Goal: Information Seeking & Learning: Find specific fact

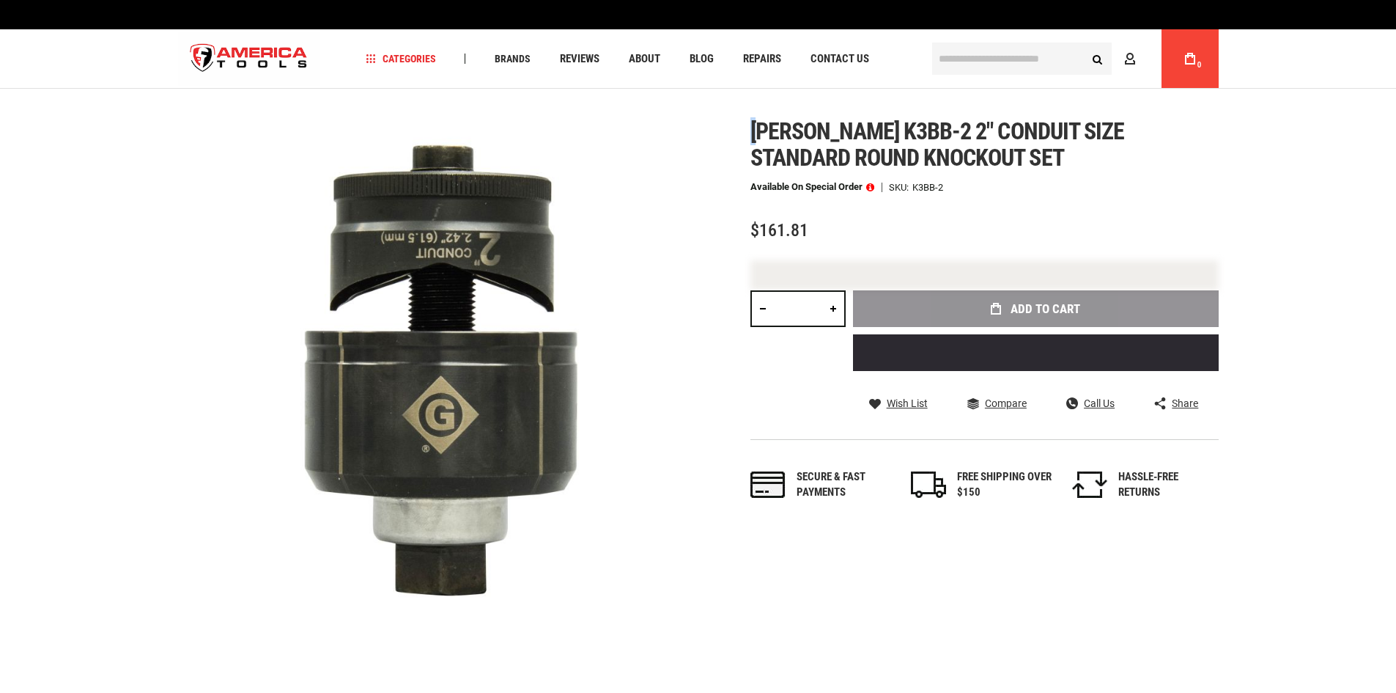
click at [756, 126] on span "[PERSON_NAME] k3bb-2 2" conduit size standard round knockout set" at bounding box center [937, 144] width 374 height 54
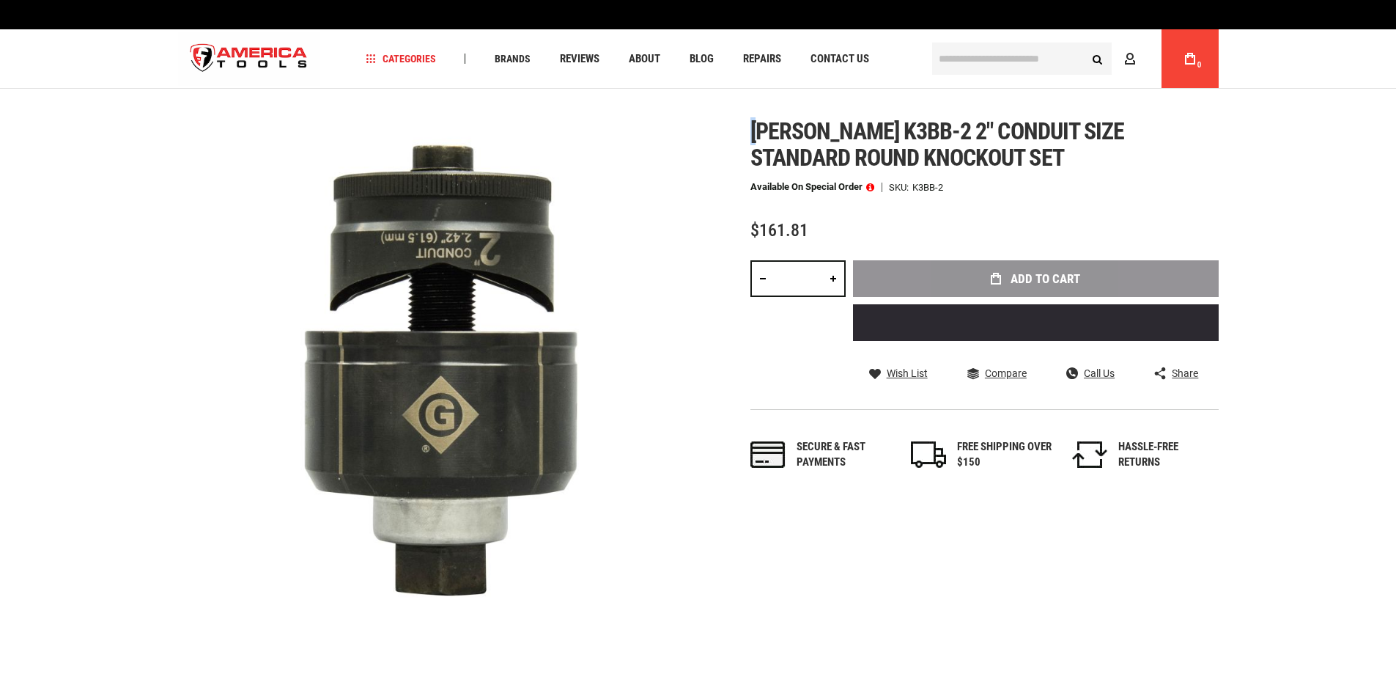
click at [755, 130] on span "[PERSON_NAME] k3bb-2 2" conduit size standard round knockout set" at bounding box center [937, 144] width 374 height 54
click at [742, 136] on div "Skip to the end of the images gallery Skip to the beginning of the images galle…" at bounding box center [698, 380] width 1041 height 524
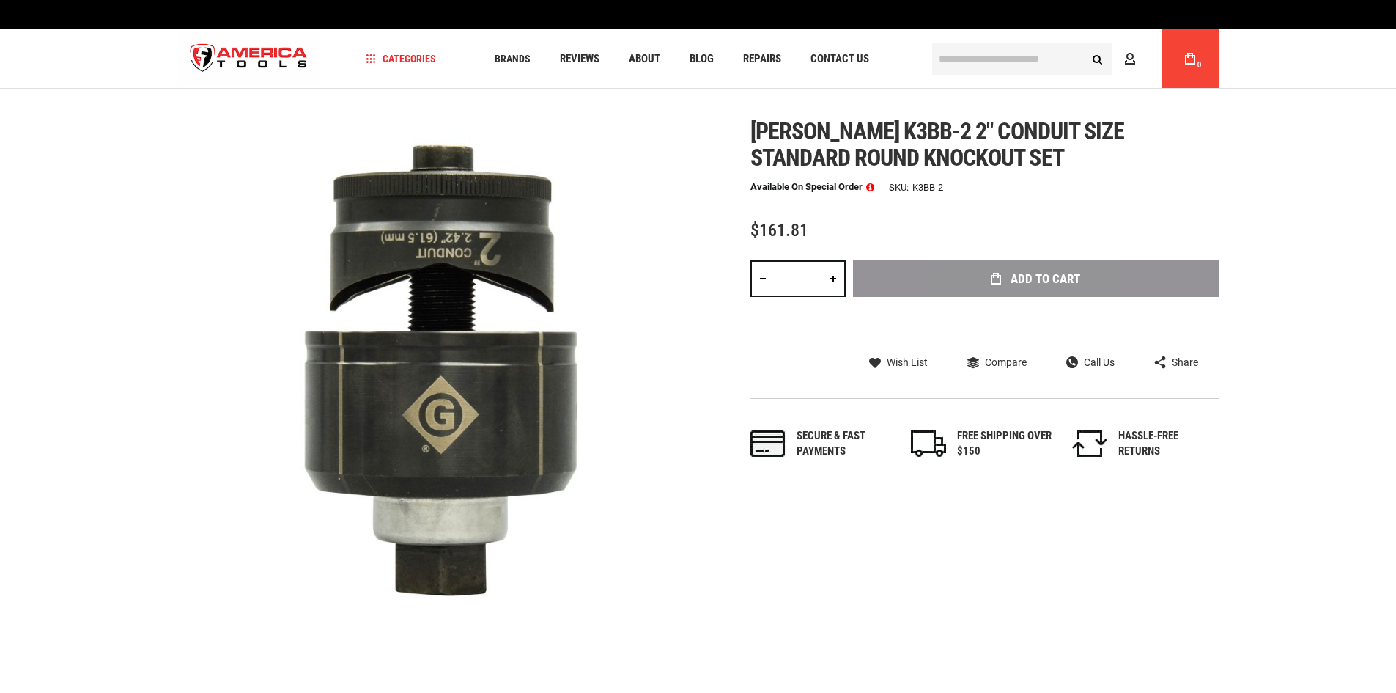
drag, startPoint x: 744, startPoint y: 133, endPoint x: 764, endPoint y: 132, distance: 20.6
click at [748, 133] on div "Skip to the end of the images gallery Skip to the beginning of the images galle…" at bounding box center [698, 380] width 1041 height 524
click at [800, 131] on span "[PERSON_NAME] k3bb-2 2" conduit size standard round knockout set" at bounding box center [937, 144] width 374 height 54
click at [752, 128] on span "[PERSON_NAME] k3bb-2 2" conduit size standard round knockout set" at bounding box center [937, 144] width 374 height 54
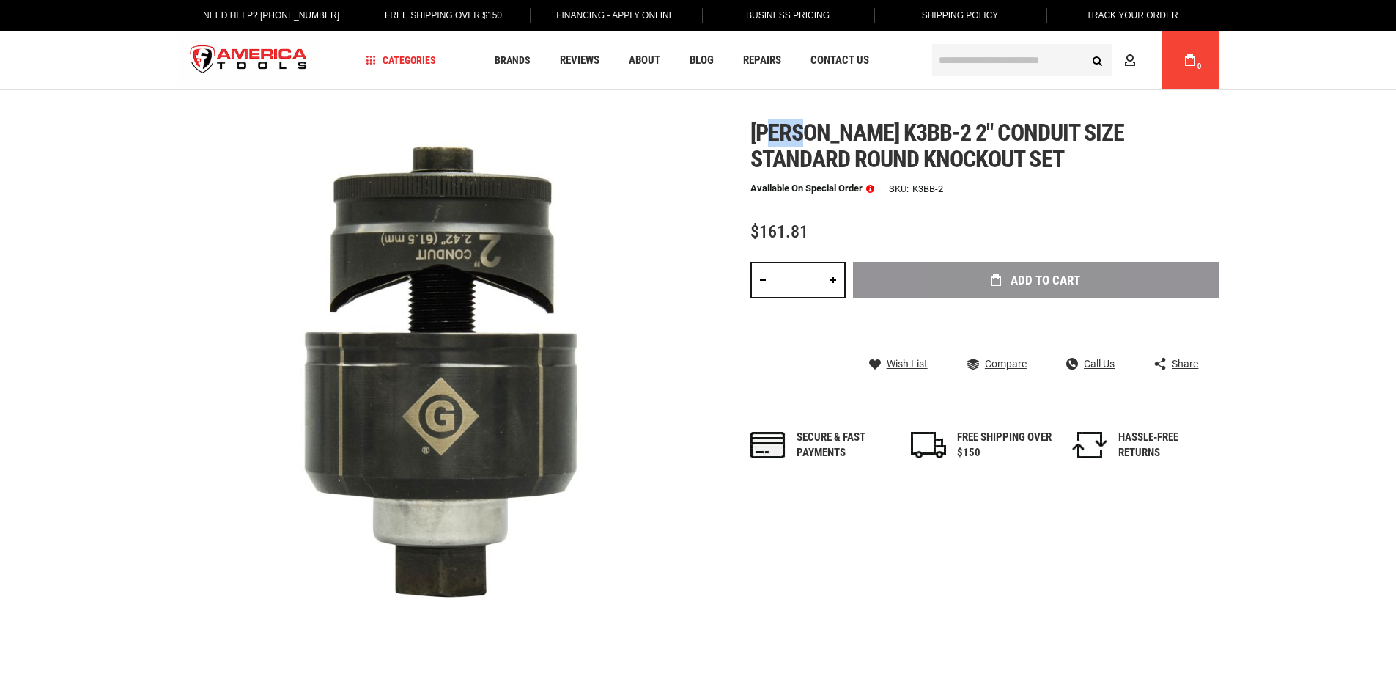
drag, startPoint x: 772, startPoint y: 127, endPoint x: 814, endPoint y: 125, distance: 42.5
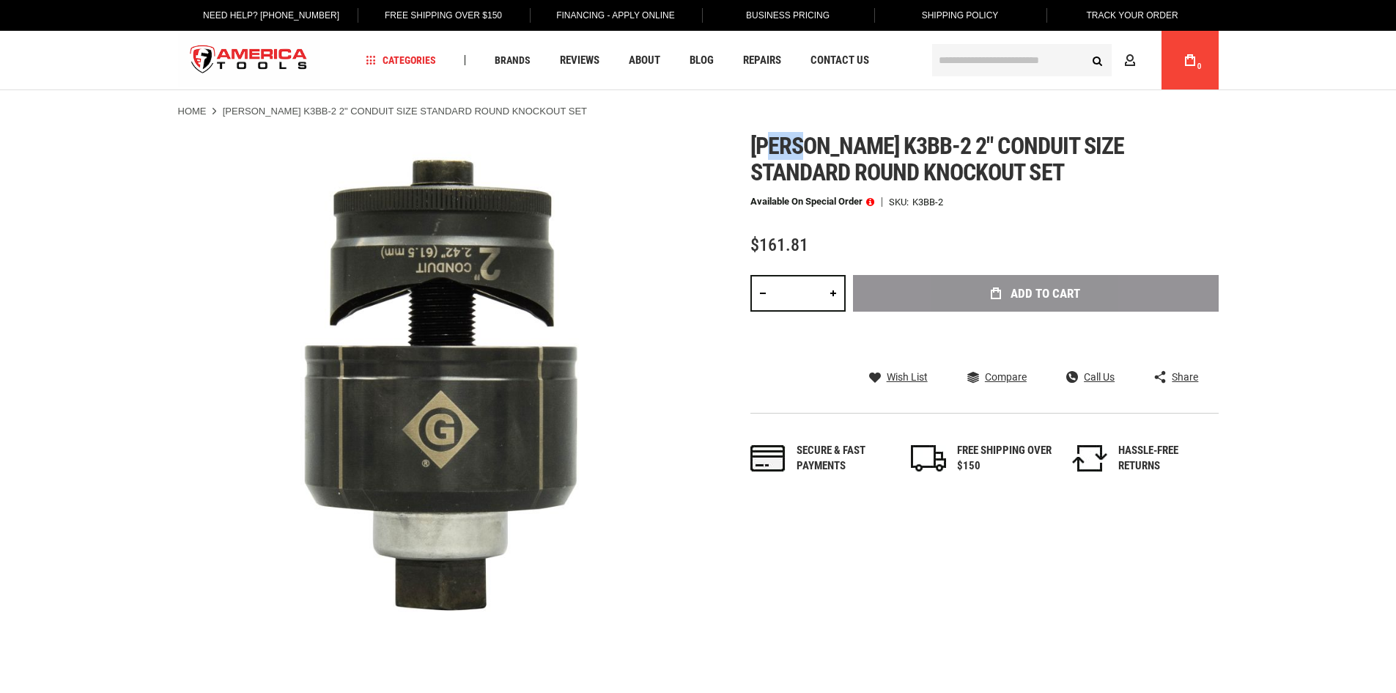
drag, startPoint x: 753, startPoint y: 145, endPoint x: 907, endPoint y: 145, distance: 154.6
click at [867, 146] on span "[PERSON_NAME] k3bb-2 2" conduit size standard round knockout set" at bounding box center [937, 159] width 374 height 54
click at [907, 145] on span "[PERSON_NAME] k3bb-2 2" conduit size standard round knockout set" at bounding box center [937, 159] width 374 height 54
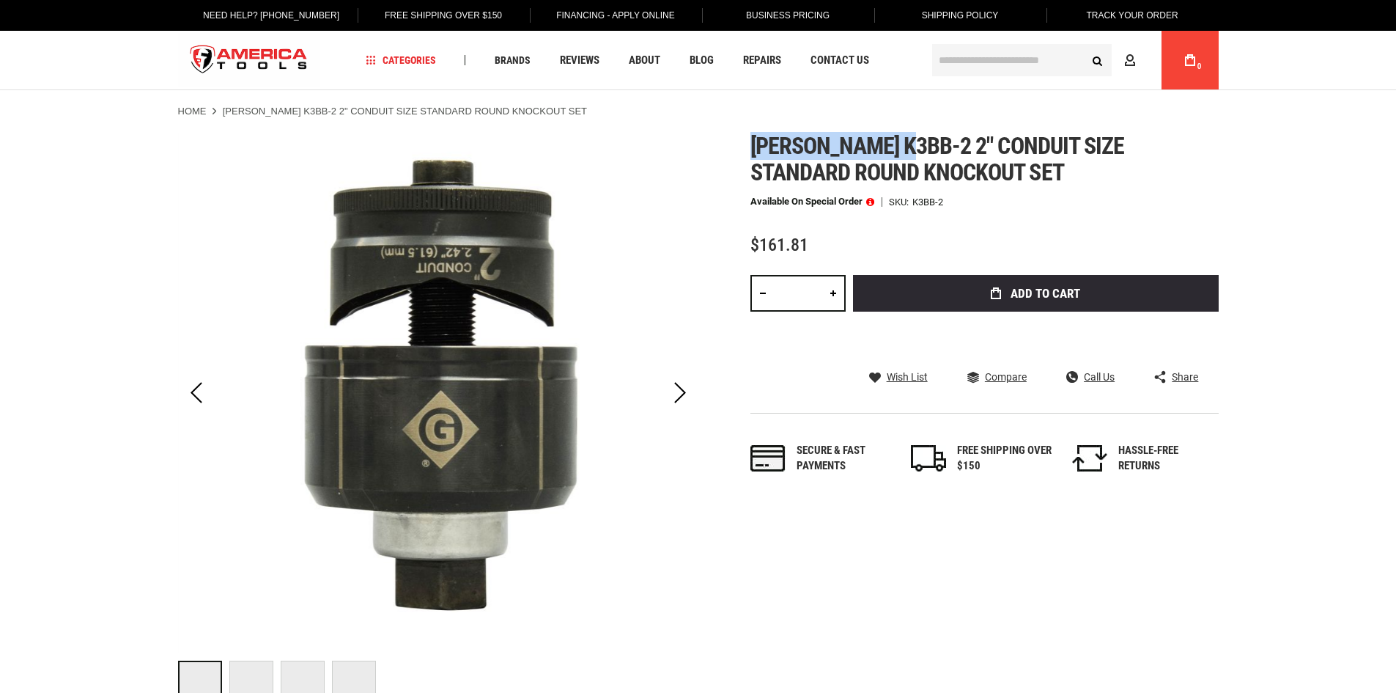
drag, startPoint x: 921, startPoint y: 144, endPoint x: 748, endPoint y: 150, distance: 173.8
click at [748, 150] on div "Skip to the end of the images gallery Skip to the beginning of the images galle…" at bounding box center [698, 422] width 1041 height 579
copy span "[PERSON_NAME] k3bb-2"
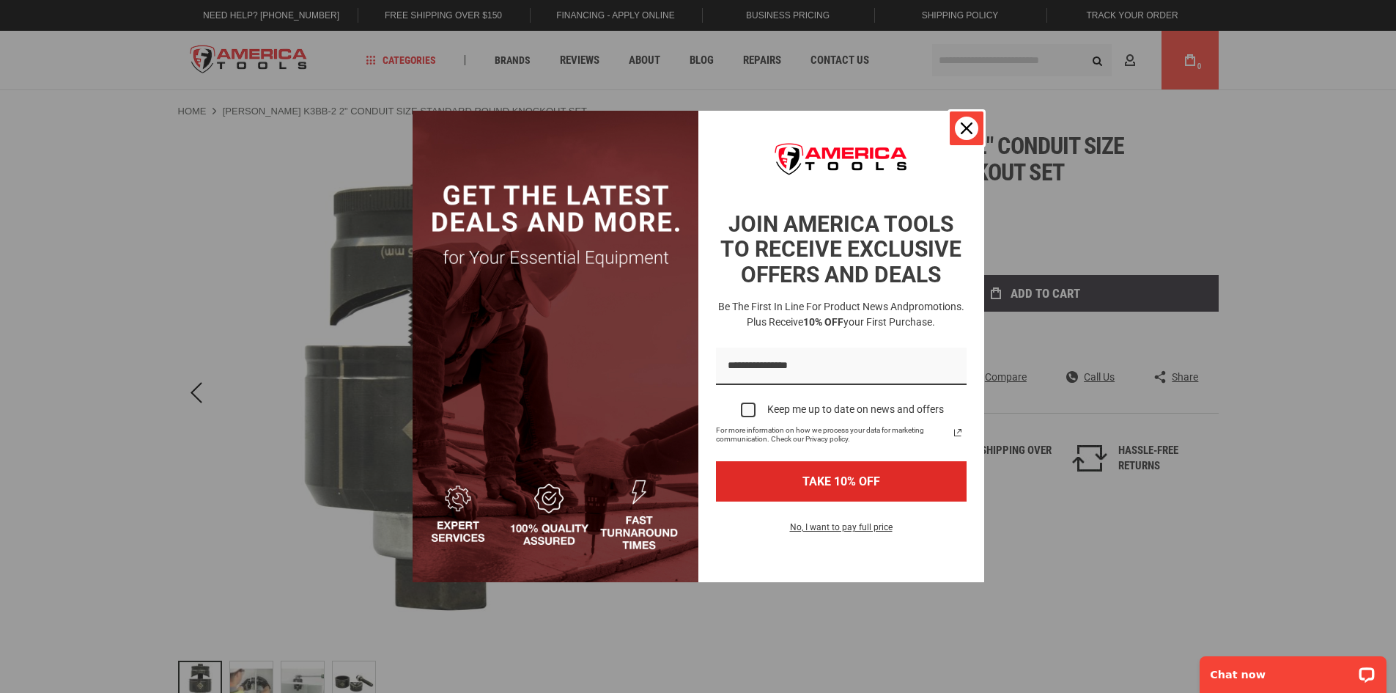
click at [967, 125] on icon "close icon" at bounding box center [967, 128] width 12 height 12
